Goal: Task Accomplishment & Management: Complete application form

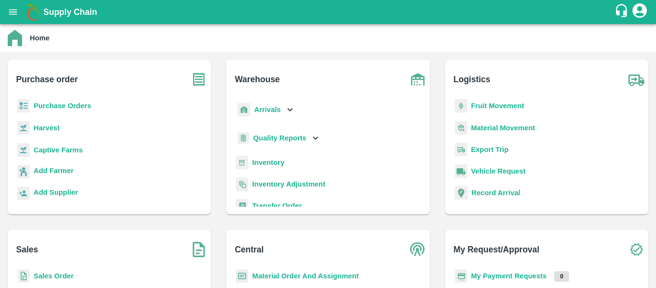
click at [67, 102] on b "Purchase Orders" at bounding box center [63, 106] width 58 height 8
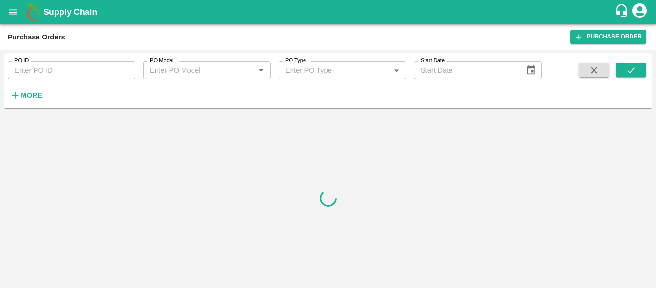
click at [11, 95] on icon "button" at bounding box center [15, 95] width 11 height 11
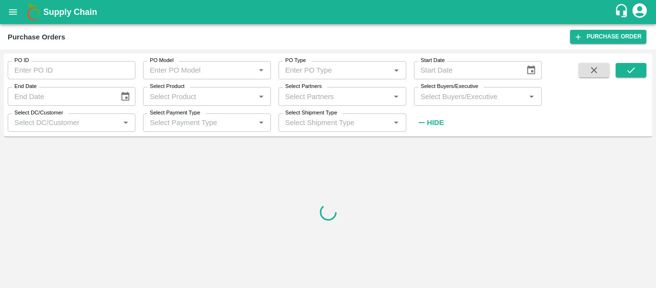
click at [299, 103] on div "Select Partners   *" at bounding box center [342, 96] width 128 height 18
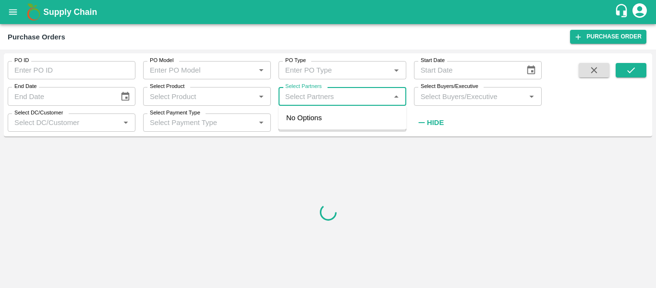
paste input "9405368948"
type input "9405368948"
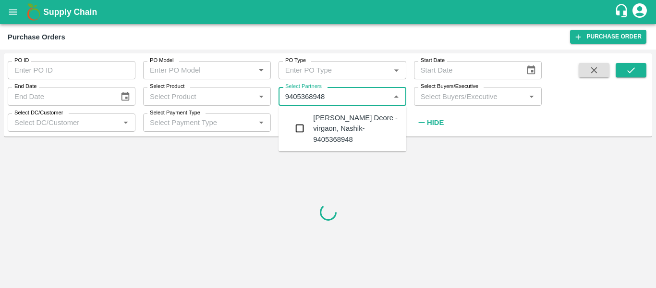
click at [306, 131] on input "checkbox" at bounding box center [299, 128] width 19 height 19
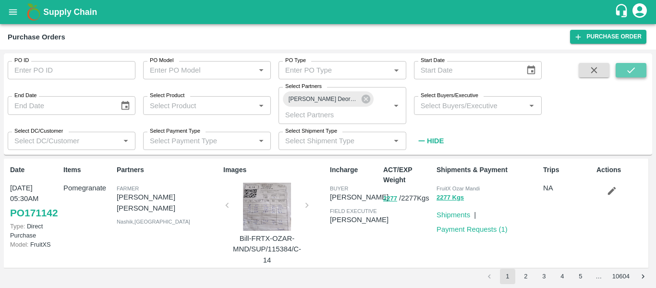
click at [630, 75] on button "submit" at bounding box center [631, 70] width 31 height 14
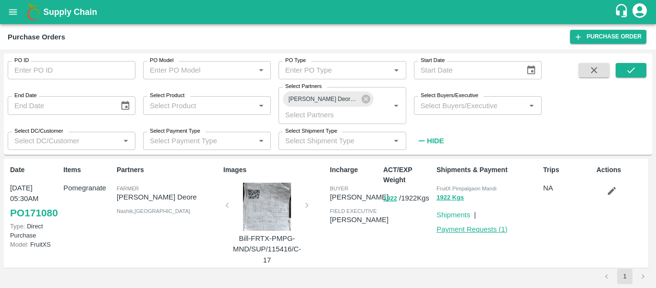
click at [457, 228] on link "Payment Requests ( 1 )" at bounding box center [471, 229] width 71 height 8
click at [278, 208] on div at bounding box center [267, 206] width 72 height 48
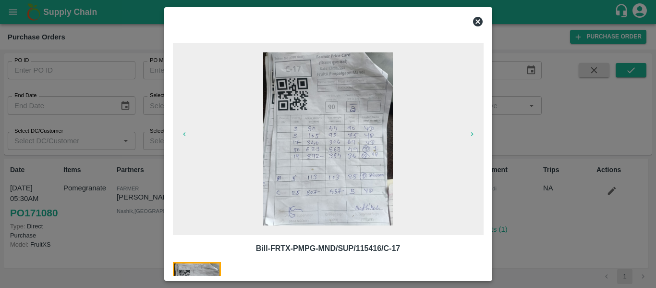
click at [326, 192] on img at bounding box center [328, 138] width 130 height 173
